Goal: Transaction & Acquisition: Purchase product/service

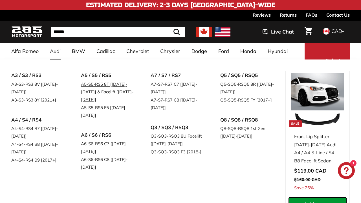
click at [89, 83] on link "A5-S5-RS5 8T [[DATE]-[DATE]] & Facelift [[DATE]-[DATE]]" at bounding box center [108, 91] width 54 height 23
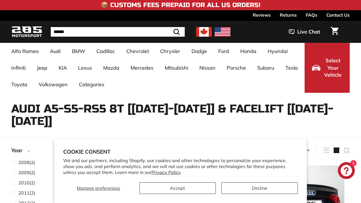
select select "**********"
click at [193, 185] on button "Accept" at bounding box center [177, 188] width 76 height 12
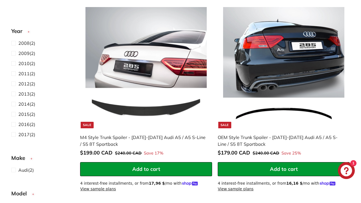
scroll to position [158, 0]
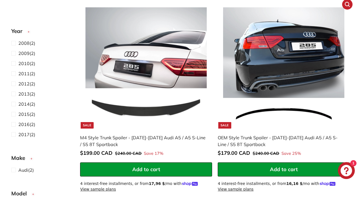
click at [245, 134] on div "OEM Style Trunk Spoiler - [DATE]-[DATE] Audi A5 / A5 S-Line / S5 8T Sportback" at bounding box center [280, 141] width 126 height 14
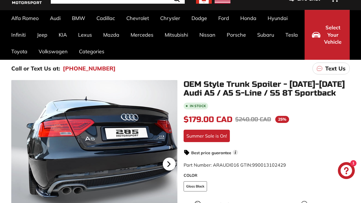
click at [166, 161] on icon at bounding box center [168, 163] width 13 height 13
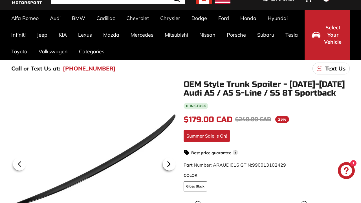
click at [166, 161] on icon at bounding box center [168, 163] width 13 height 13
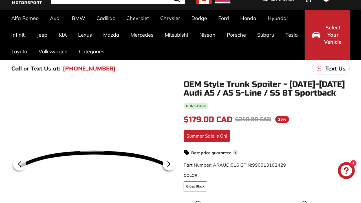
click at [166, 161] on icon at bounding box center [168, 163] width 13 height 13
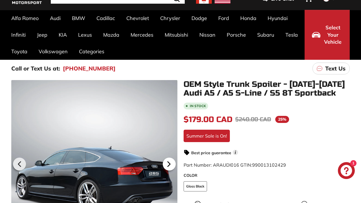
click at [166, 161] on icon at bounding box center [168, 163] width 13 height 13
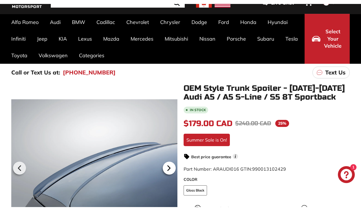
scroll to position [0, 56]
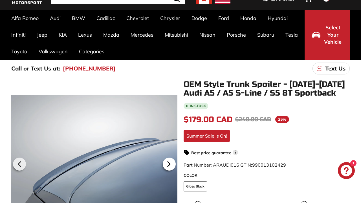
click at [166, 161] on icon at bounding box center [168, 163] width 13 height 13
